Goal: Complete application form

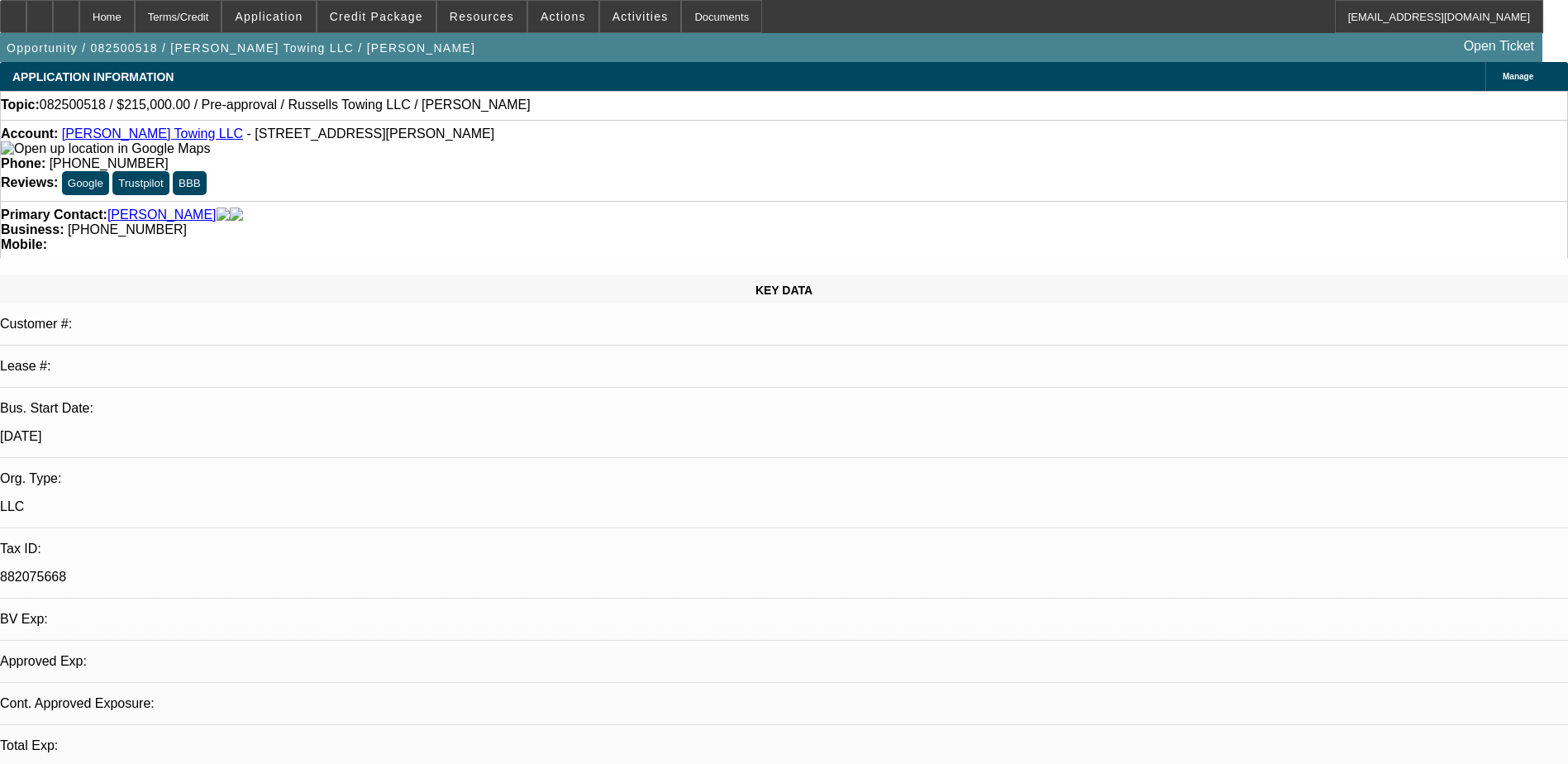
select select "0"
select select "2"
select select "0.1"
select select "1"
select select "2"
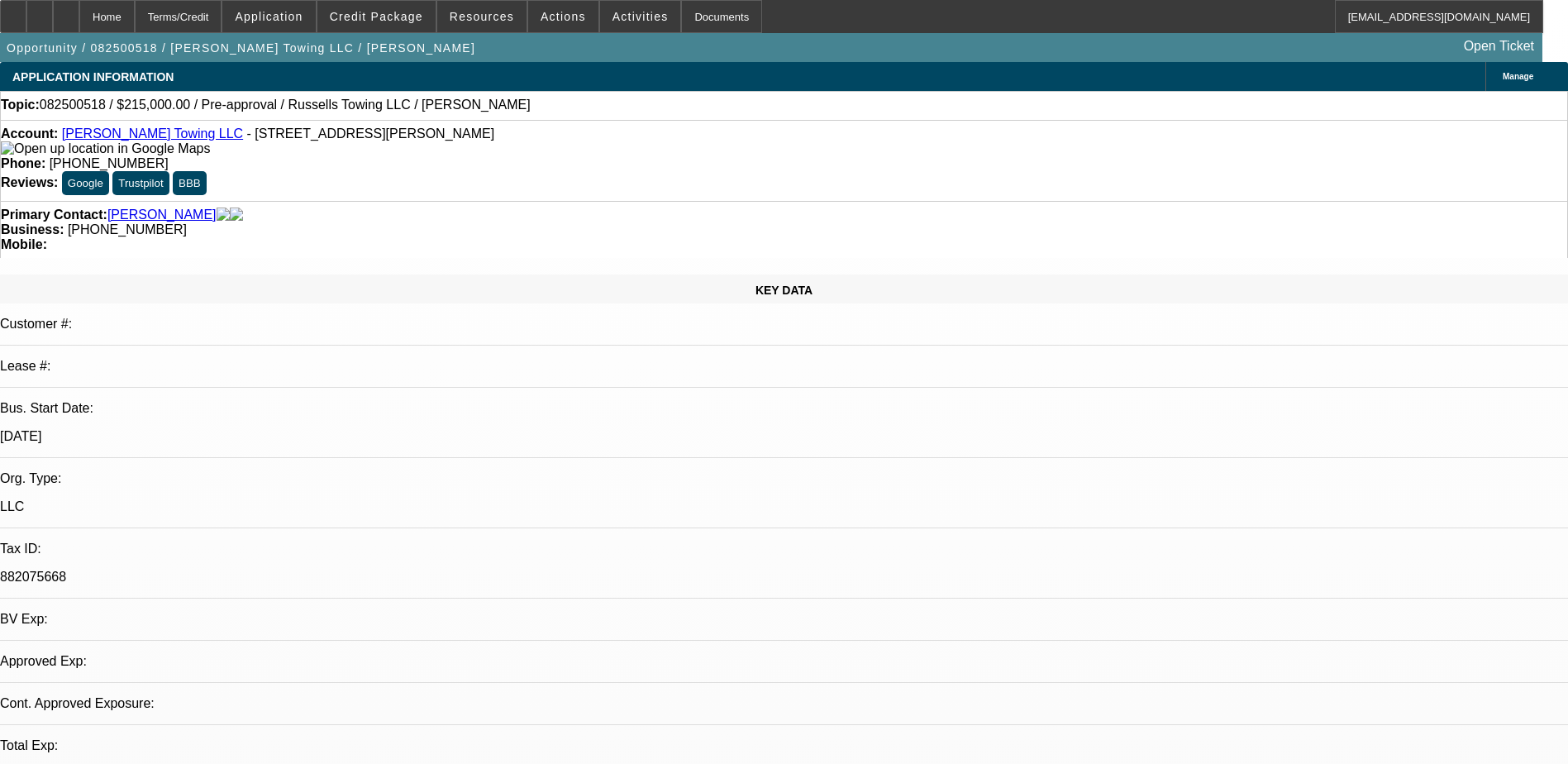
select select "4"
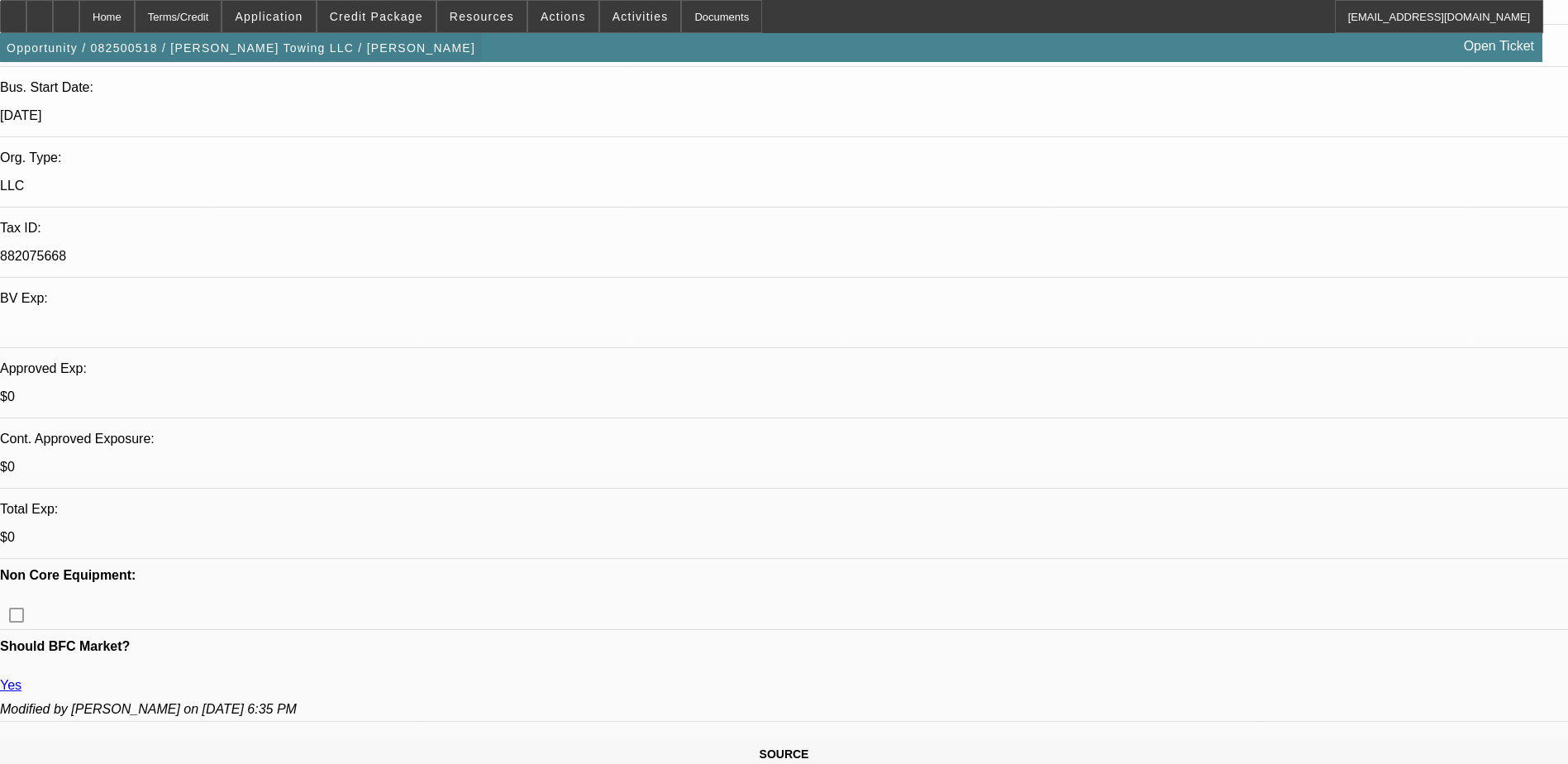
scroll to position [331, 0]
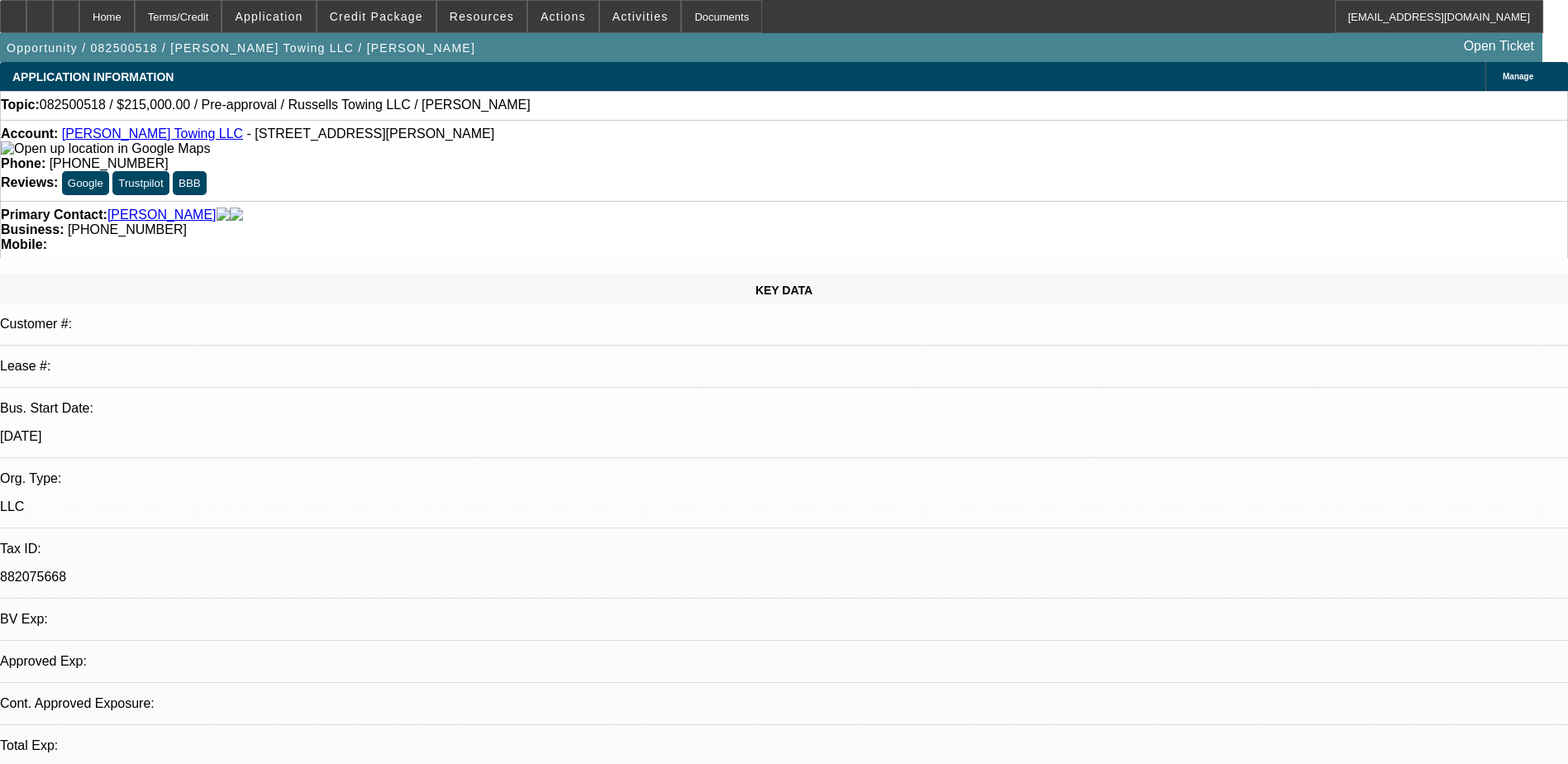
select select "0"
select select "2"
select select "0.1"
select select "1"
select select "2"
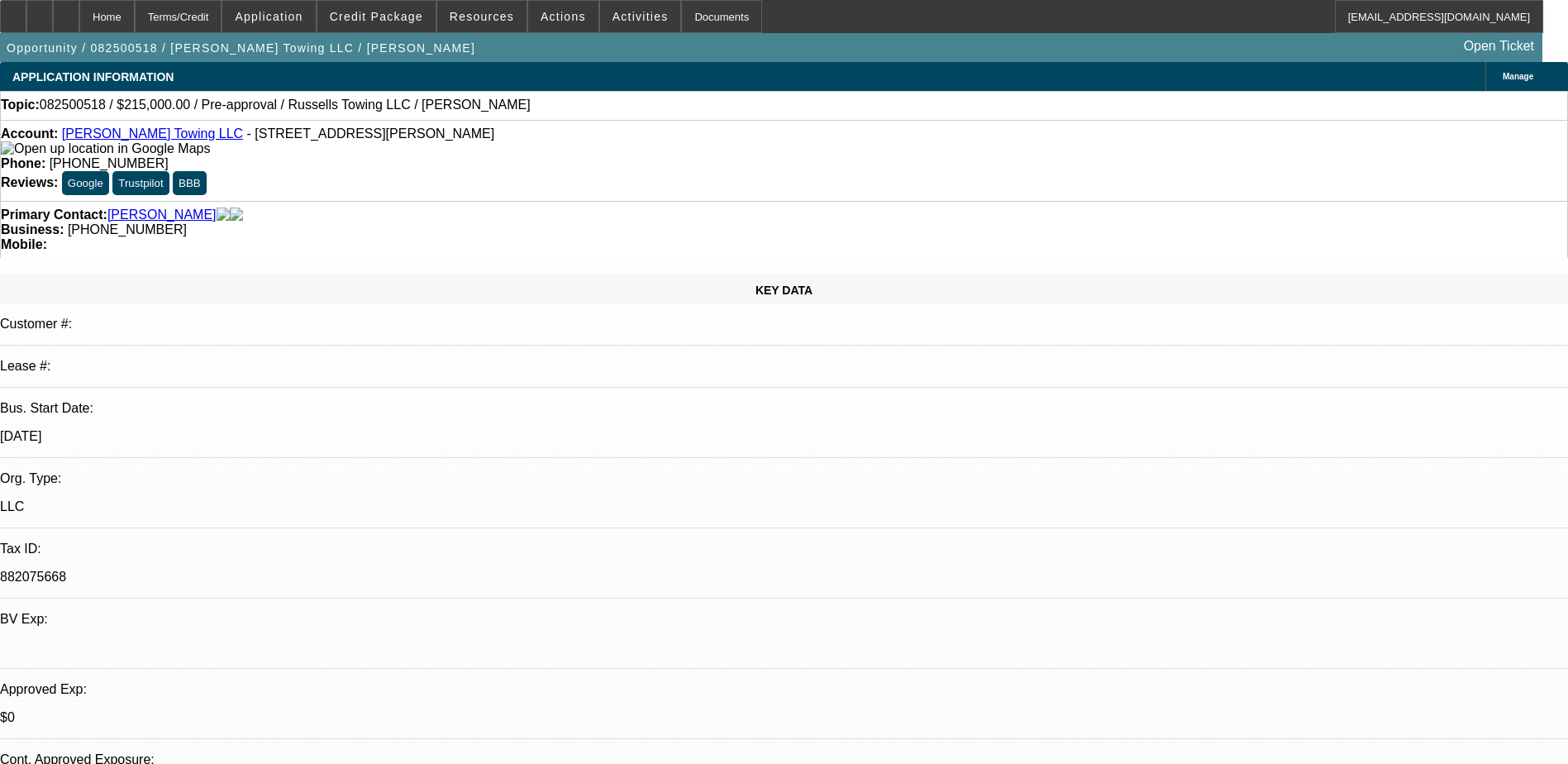
select select "4"
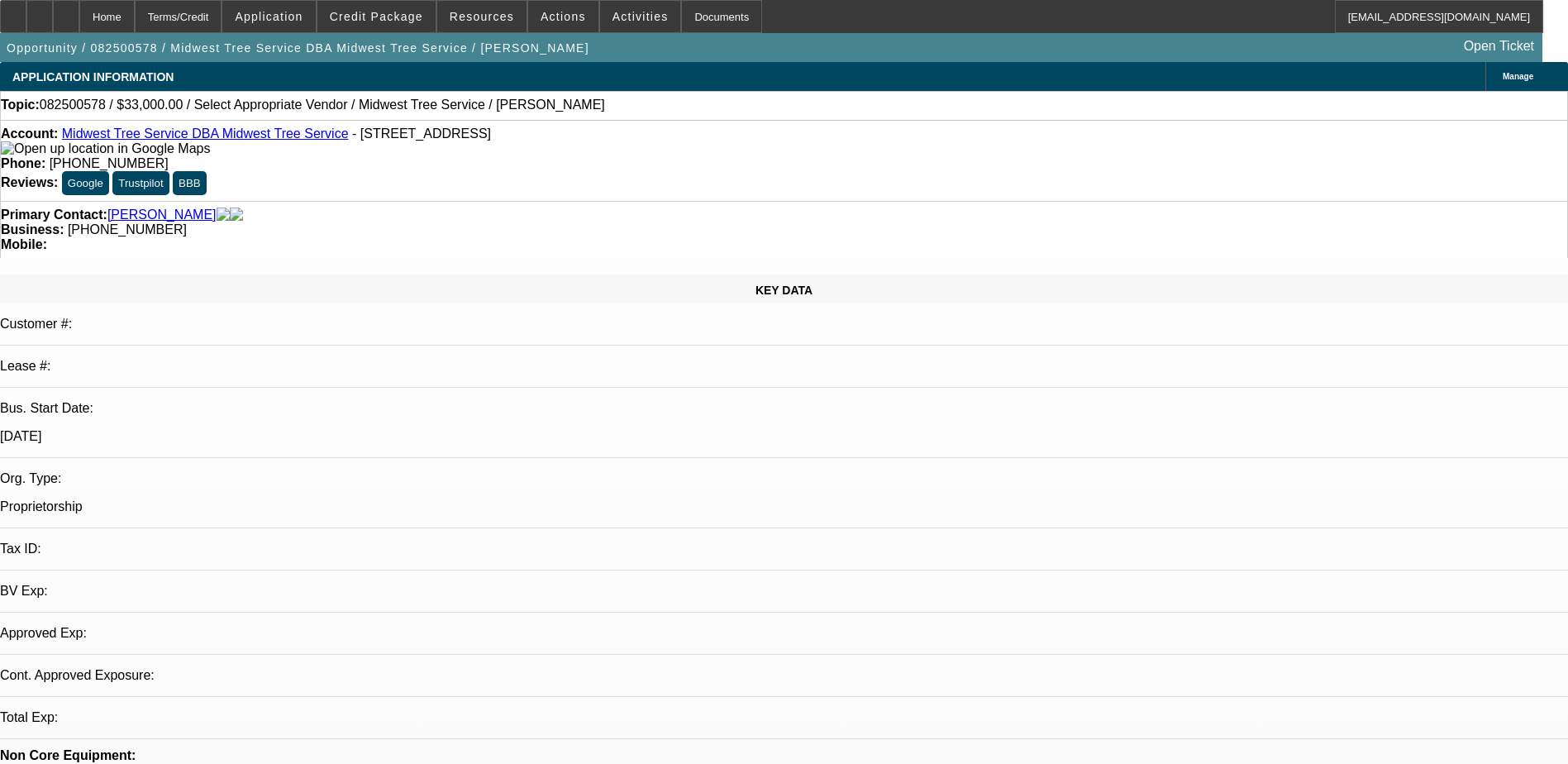
select select "0"
select select "2"
select select "0.1"
select select "4"
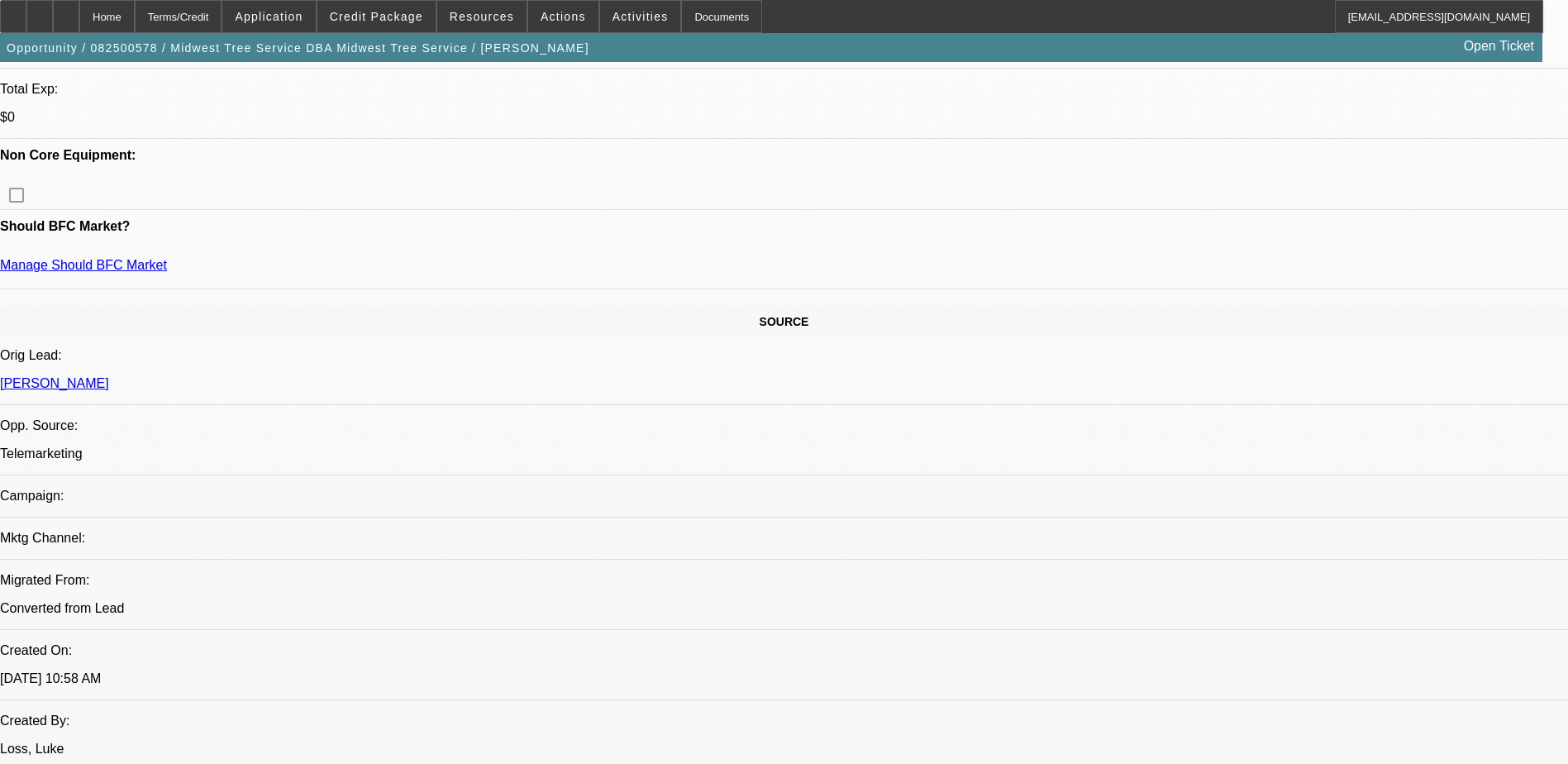
scroll to position [909, 0]
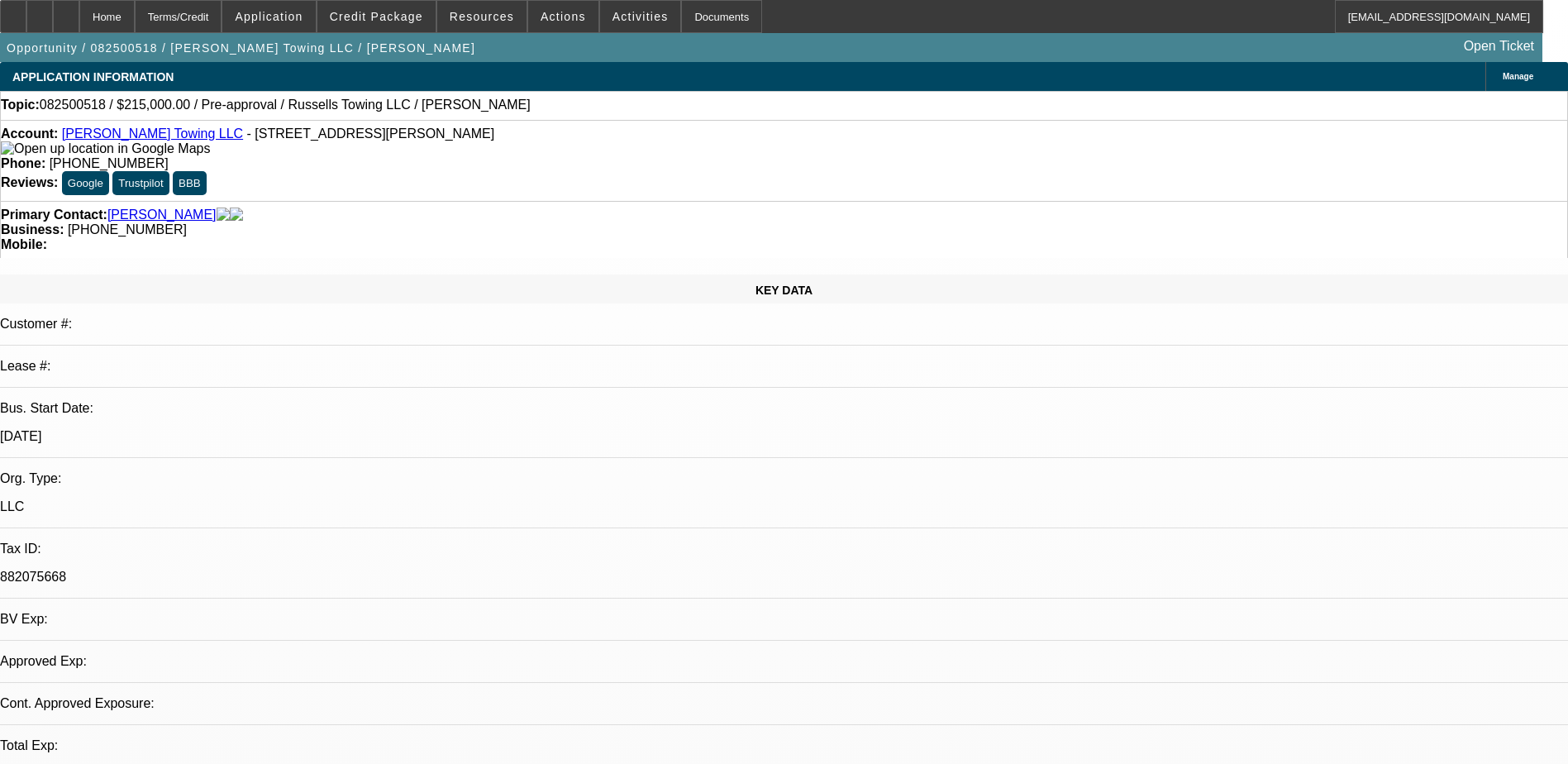
select select "0"
select select "2"
select select "0.1"
select select "4"
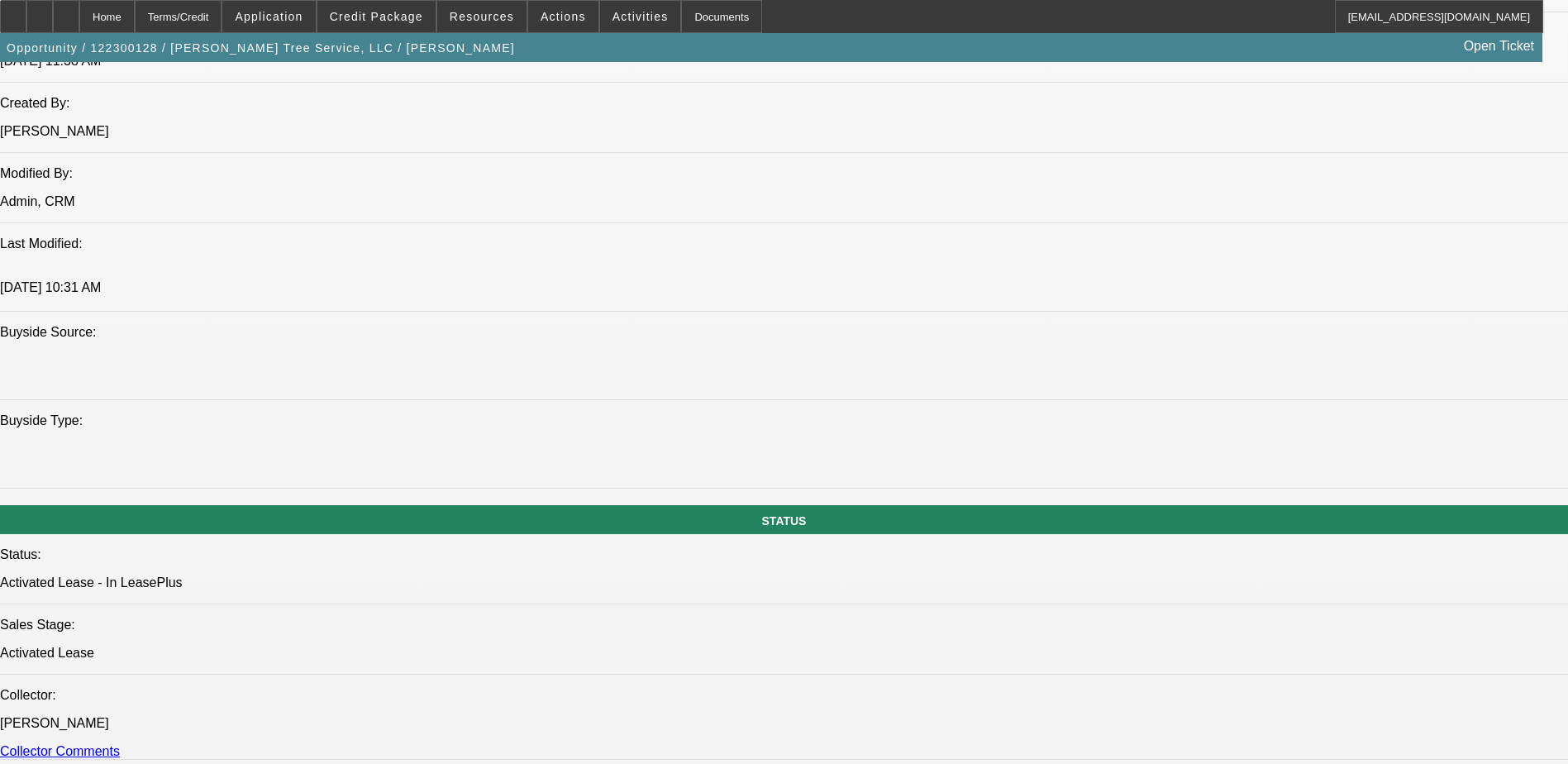
select select "0"
select select "2"
select select "0"
select select "2"
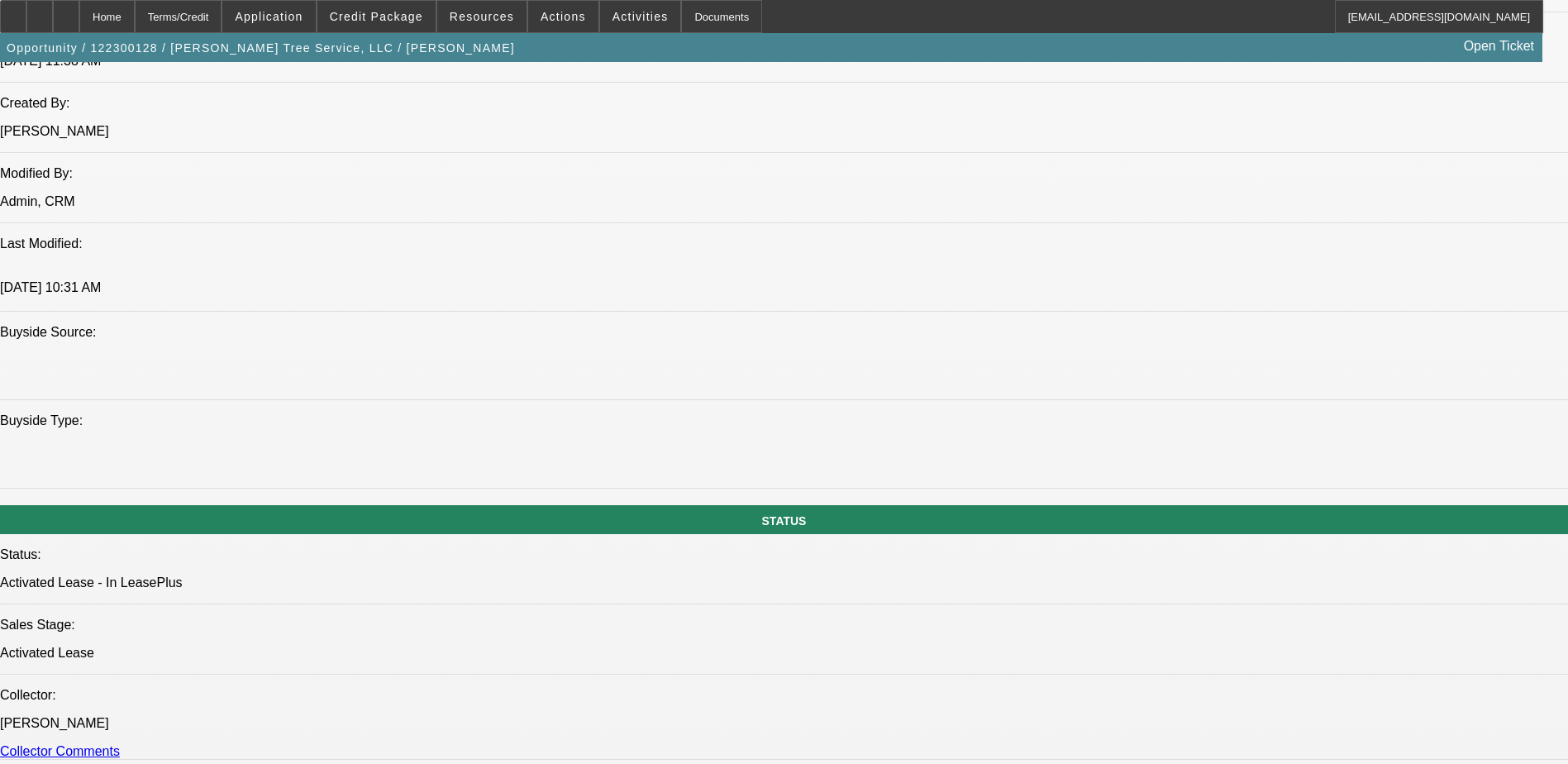
select select "0"
select select "2"
select select "0"
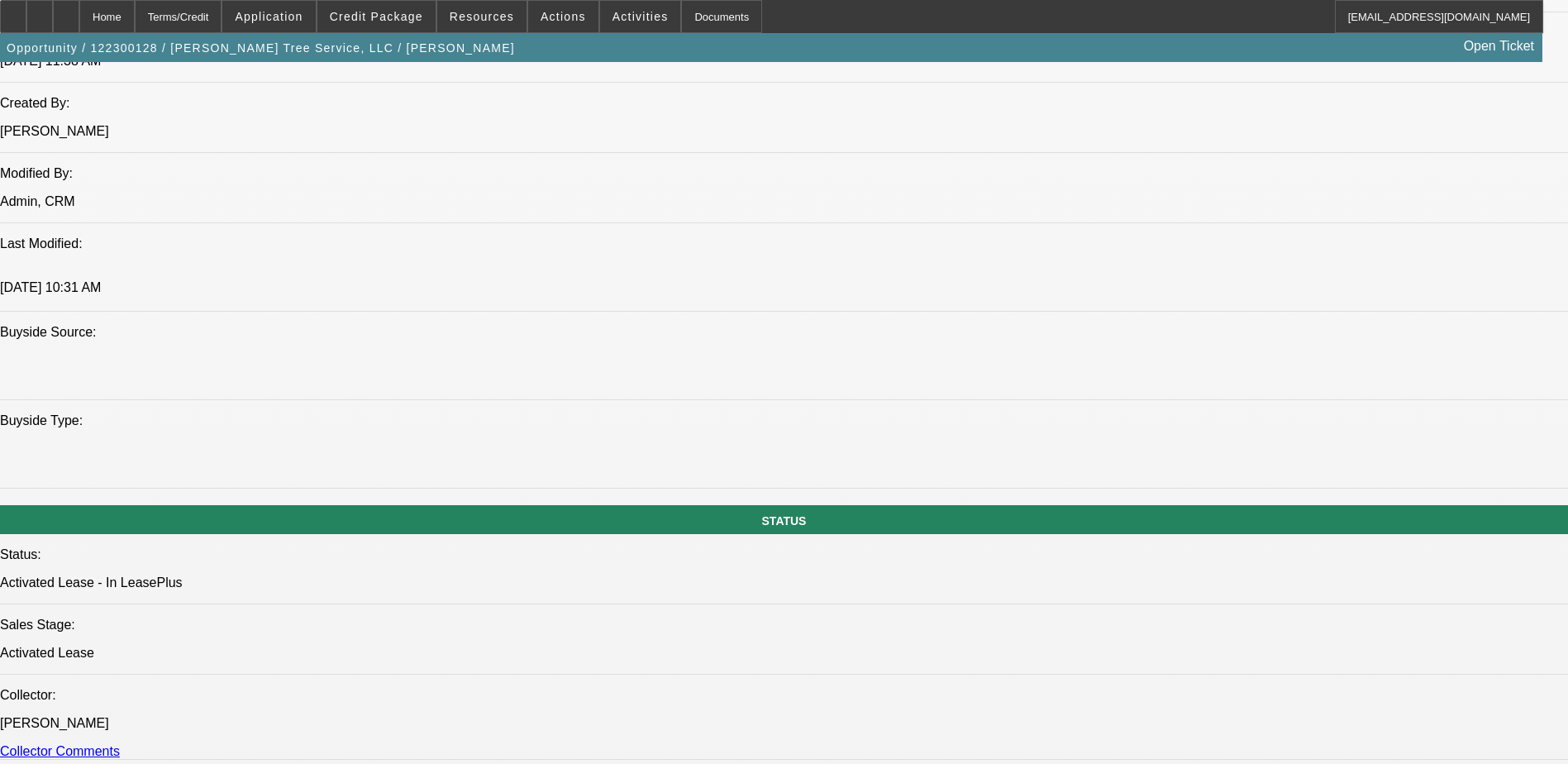
select select "0"
select select "1"
select select "2"
select select "6"
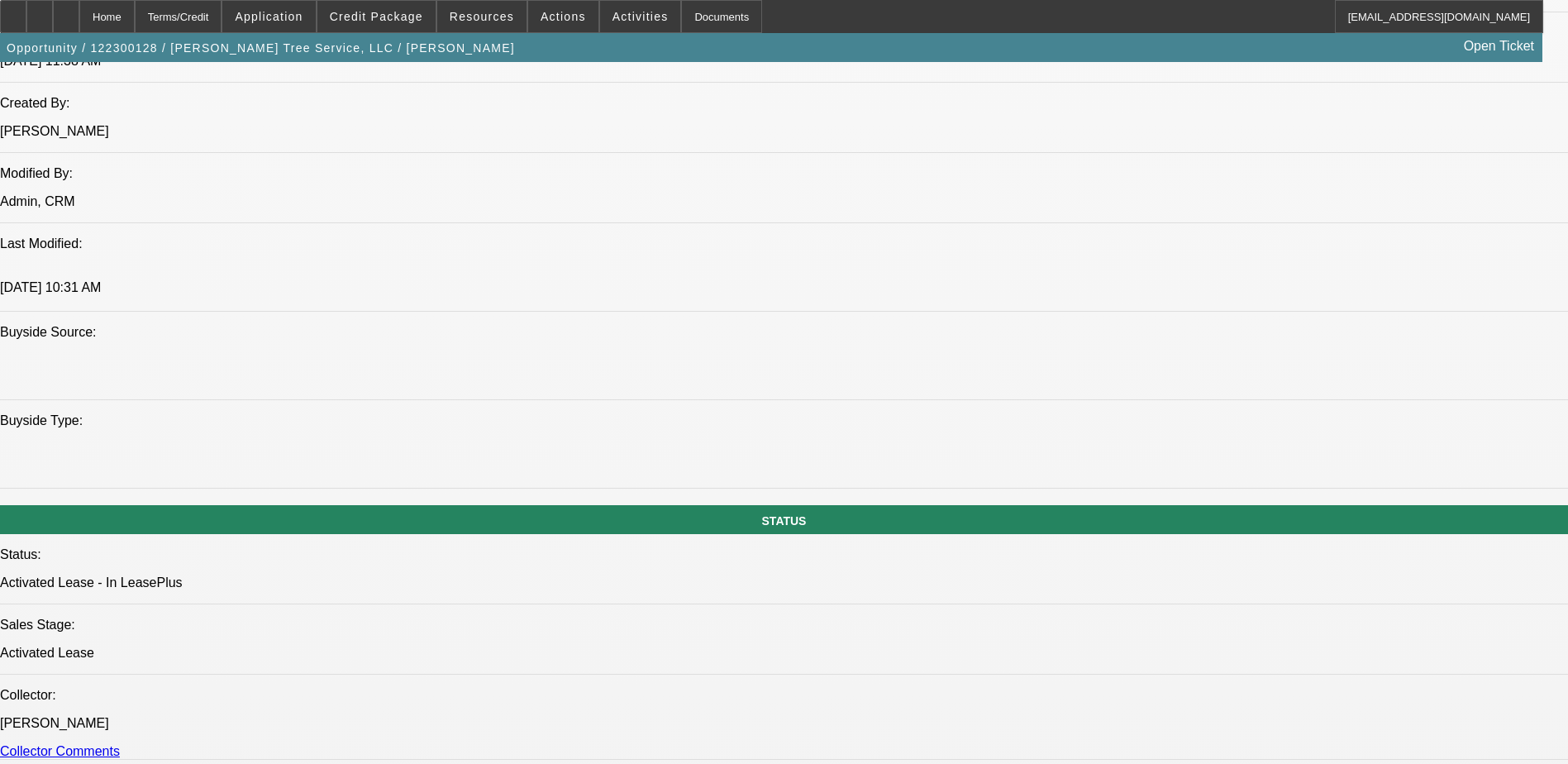
select select "1"
select select "2"
select select "6"
select select "1"
select select "2"
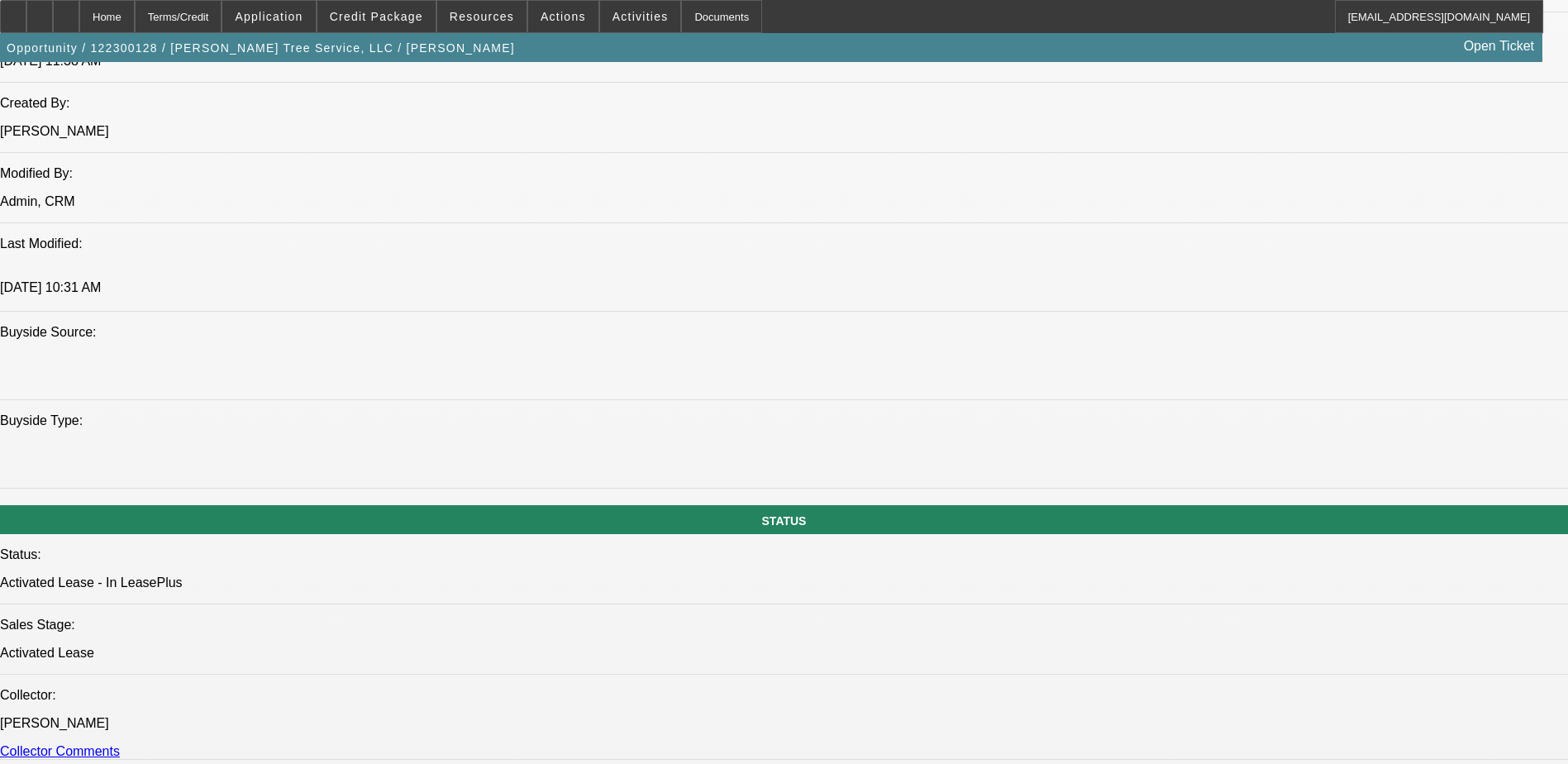
select select "6"
select select "1"
select select "6"
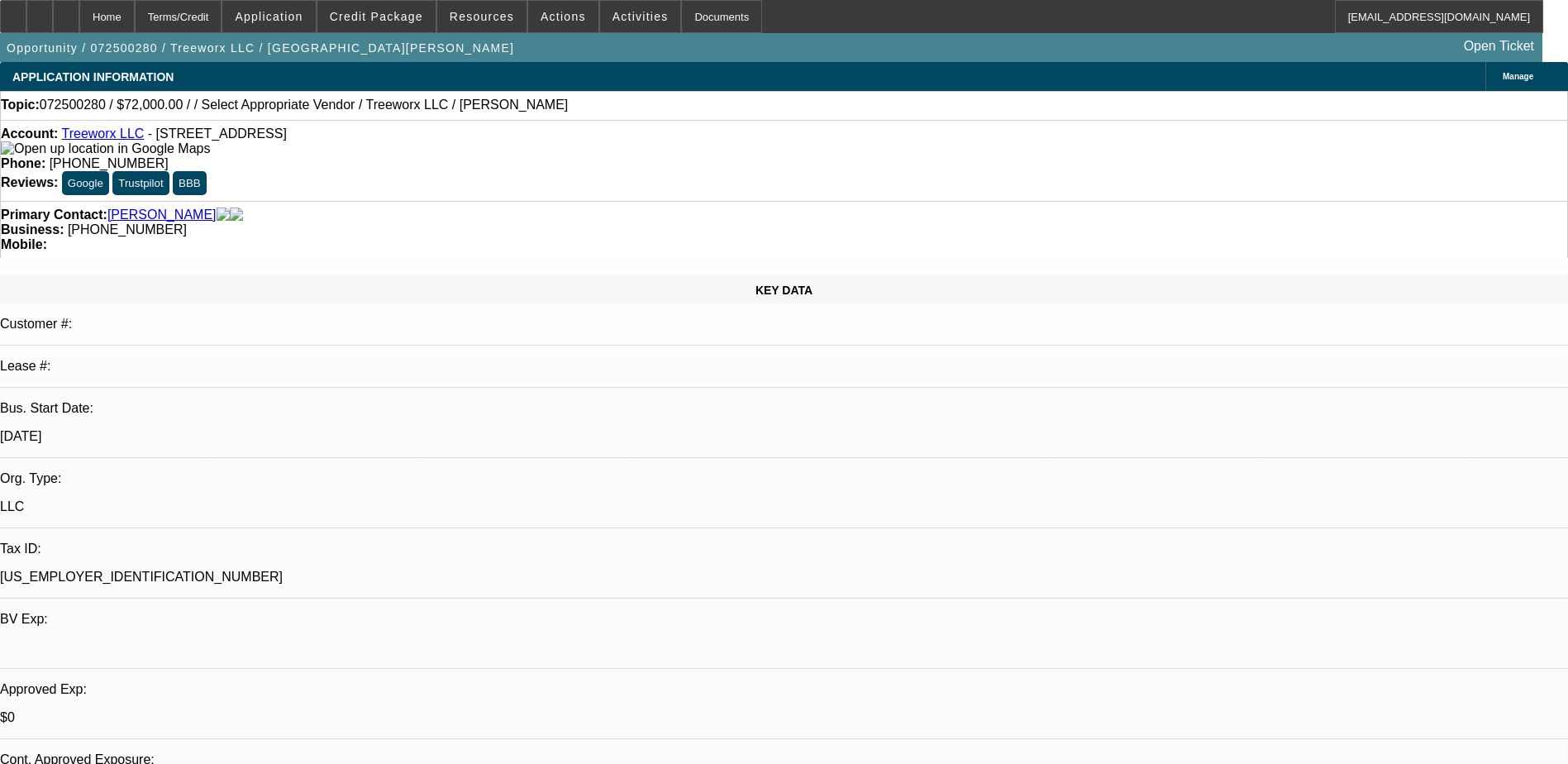
select select "0.2"
select select "2"
select select "0"
select select "1"
select select "2"
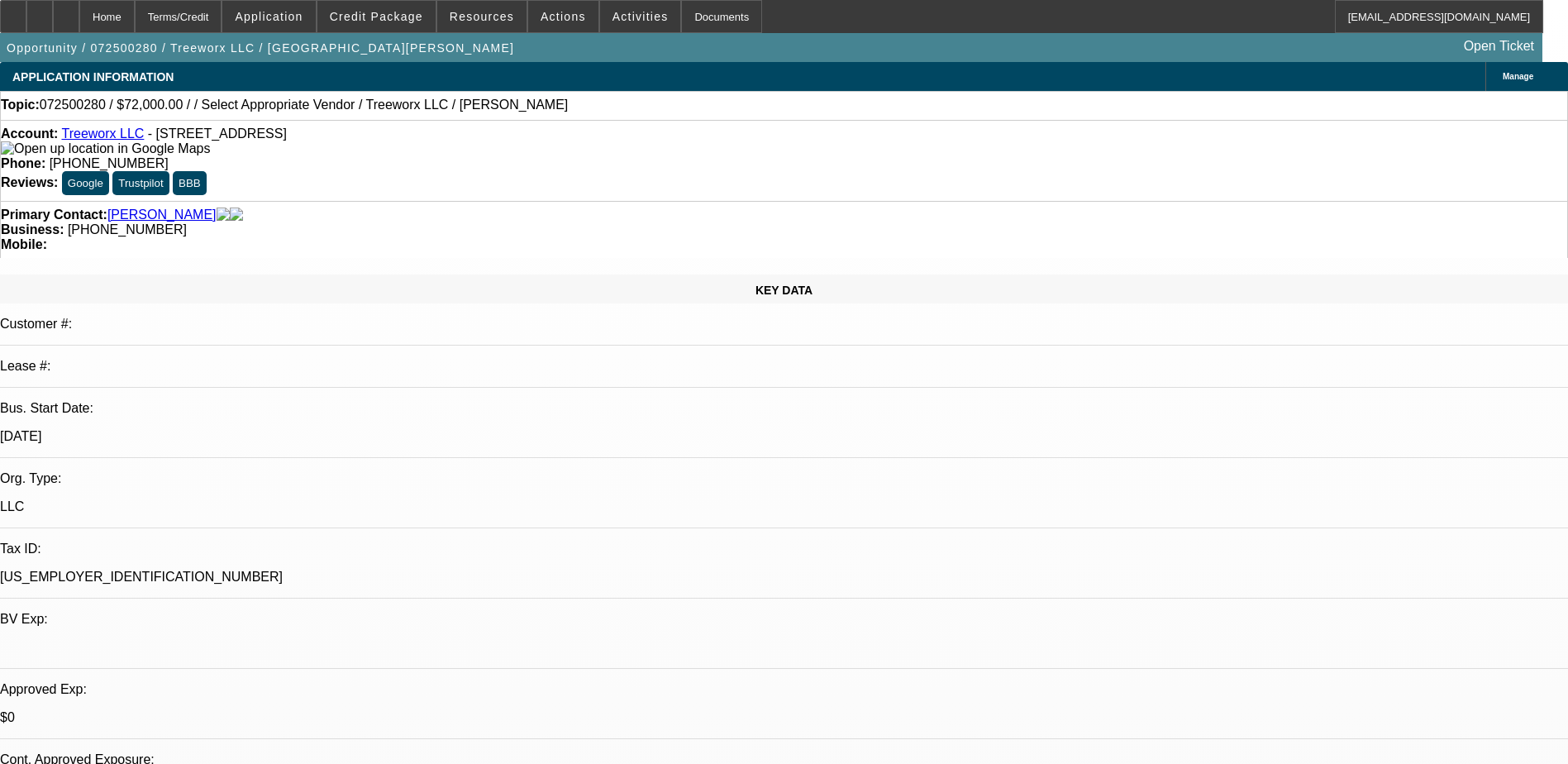
select select "6"
